Goal: Task Accomplishment & Management: Use online tool/utility

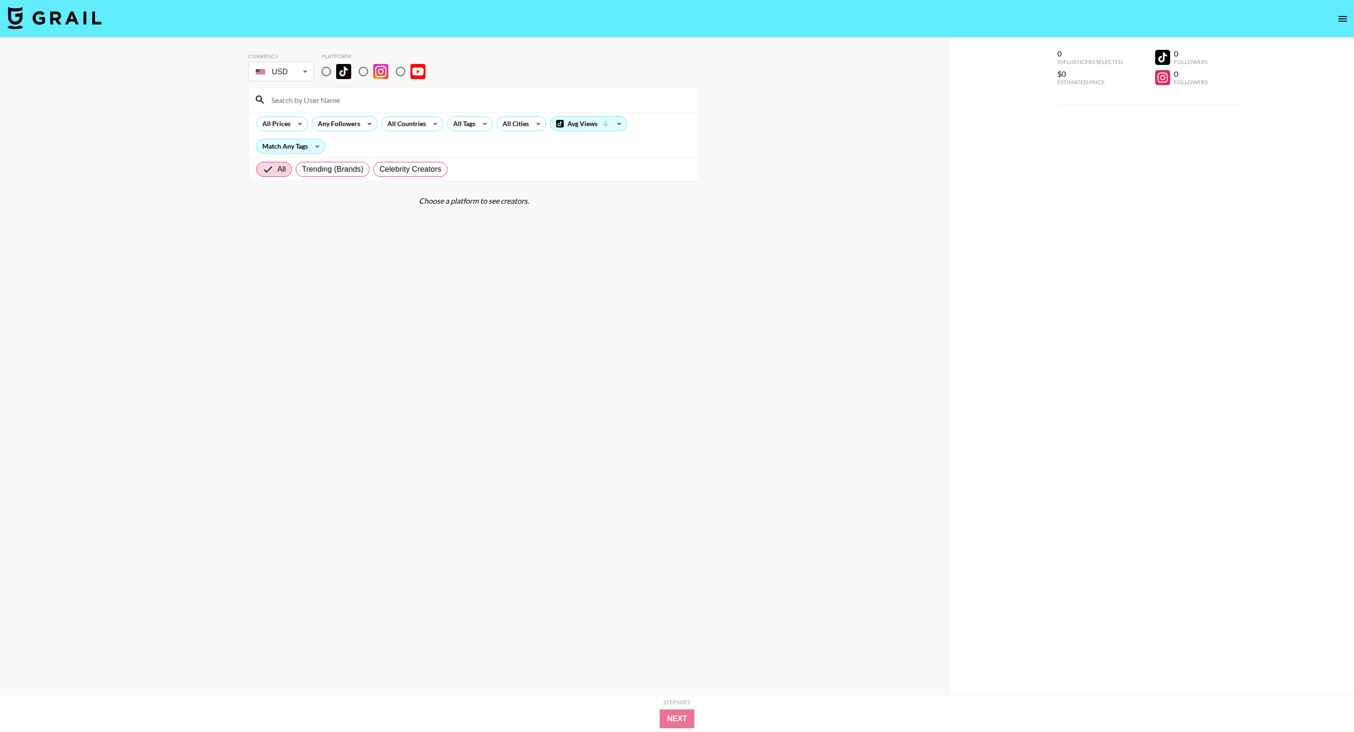
click at [1341, 14] on icon "open drawer" at bounding box center [1342, 18] width 11 height 11
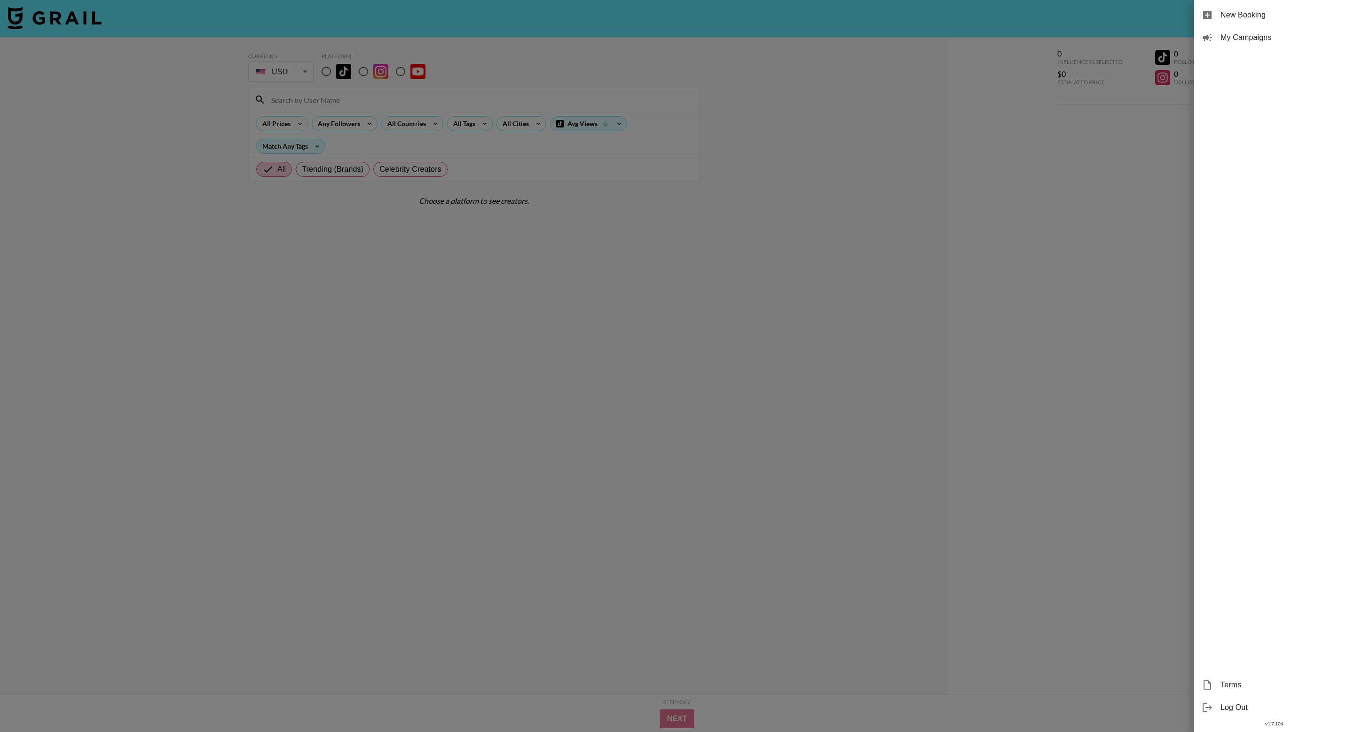
click at [920, 284] on div at bounding box center [677, 366] width 1354 height 732
